Goal: Transaction & Acquisition: Purchase product/service

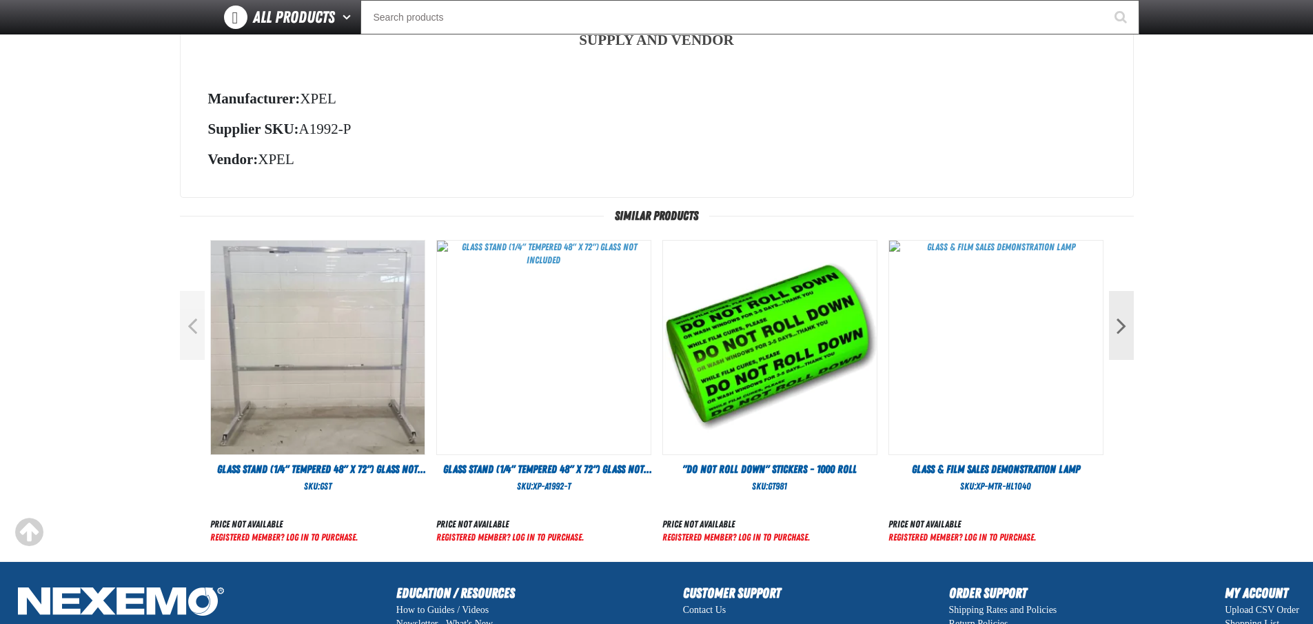
scroll to position [414, 0]
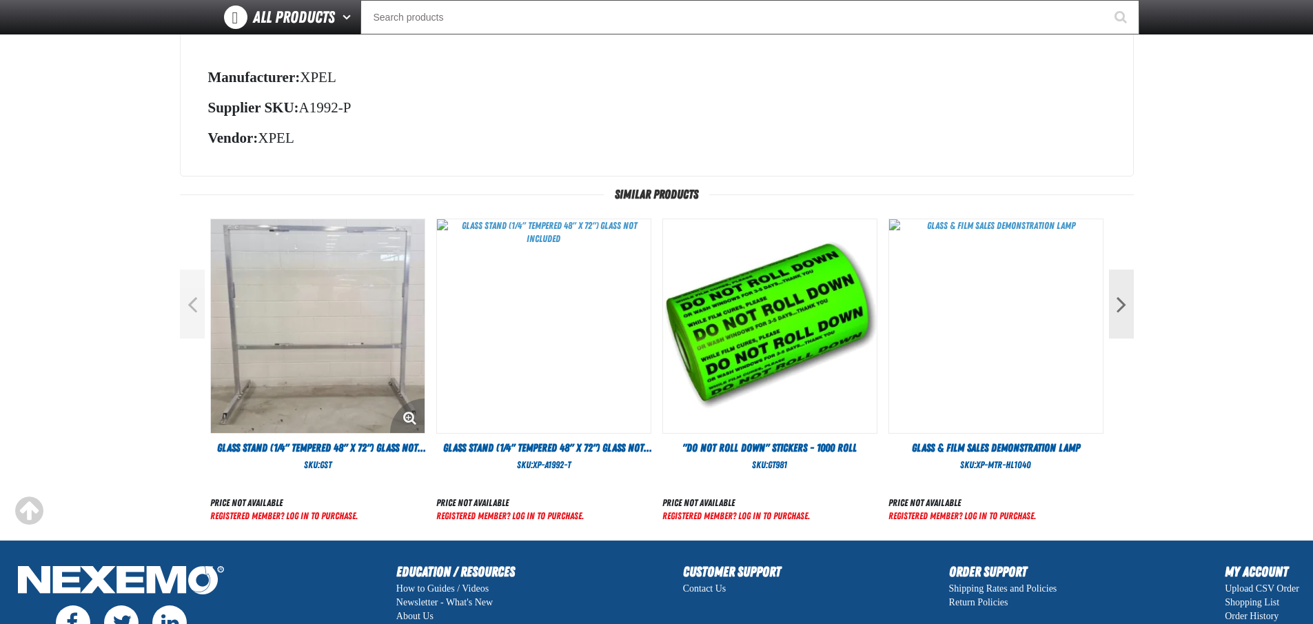
click at [316, 388] on img at bounding box center [318, 326] width 214 height 214
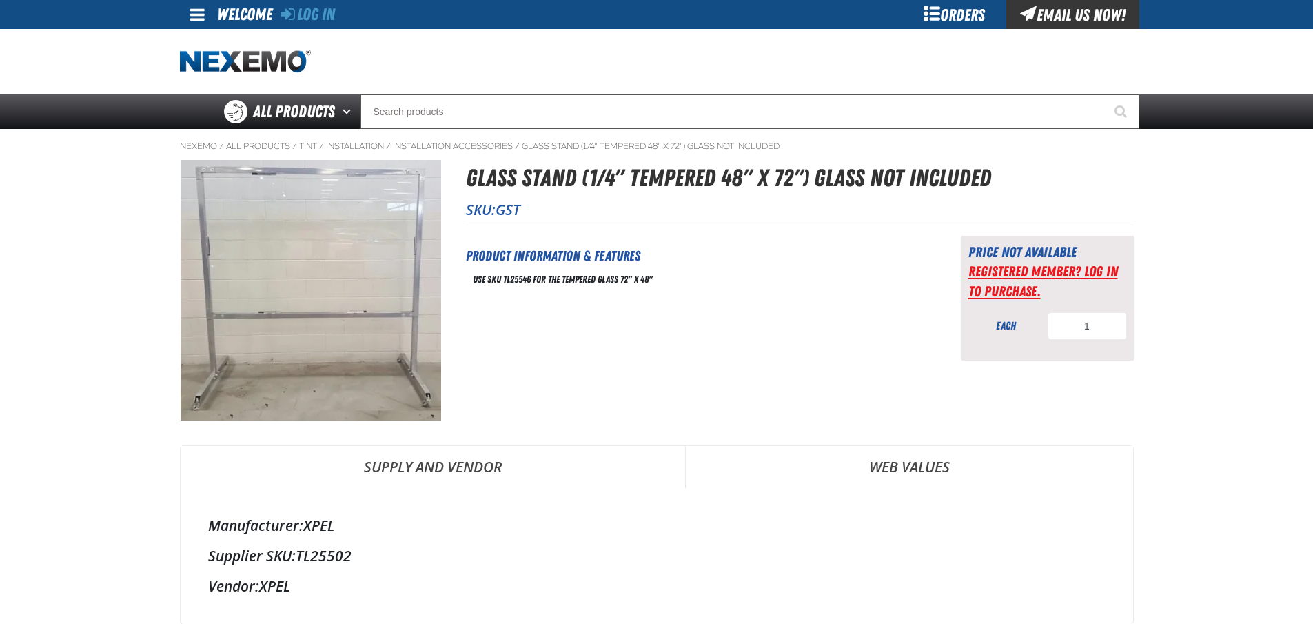
click at [1047, 276] on link "Registered Member? Log In to purchase." at bounding box center [1043, 281] width 150 height 37
